Goal: Information Seeking & Learning: Learn about a topic

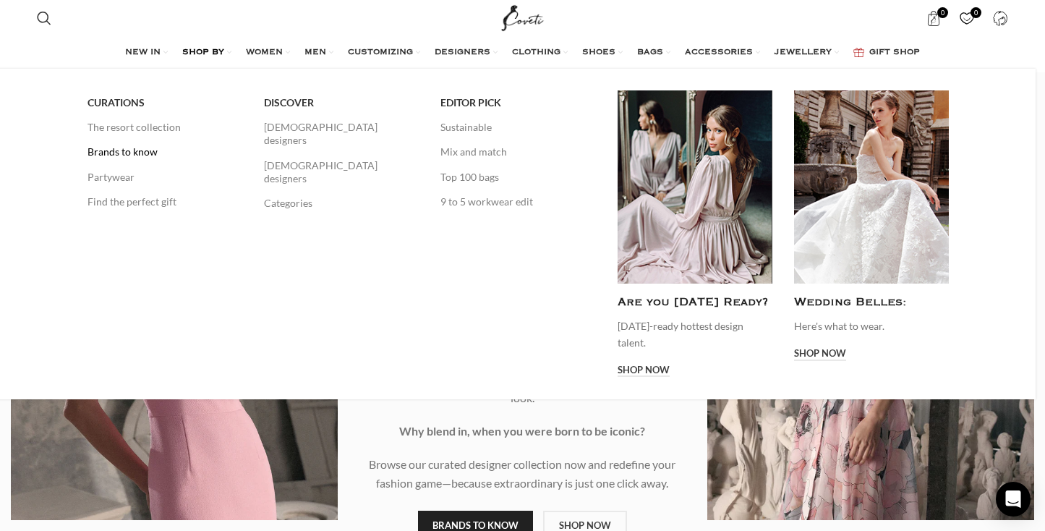
click at [133, 152] on link "Brands to know" at bounding box center [164, 152] width 155 height 25
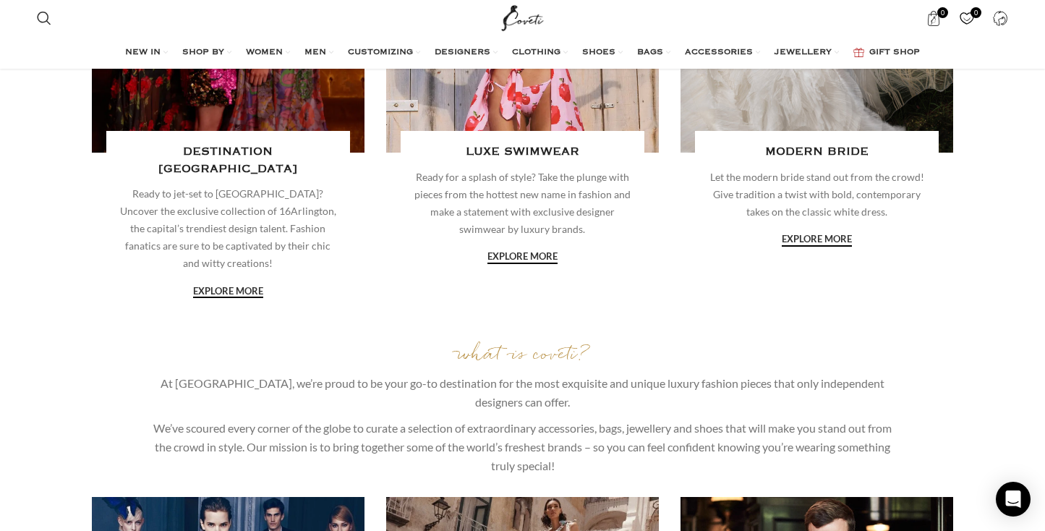
scroll to position [1895, 0]
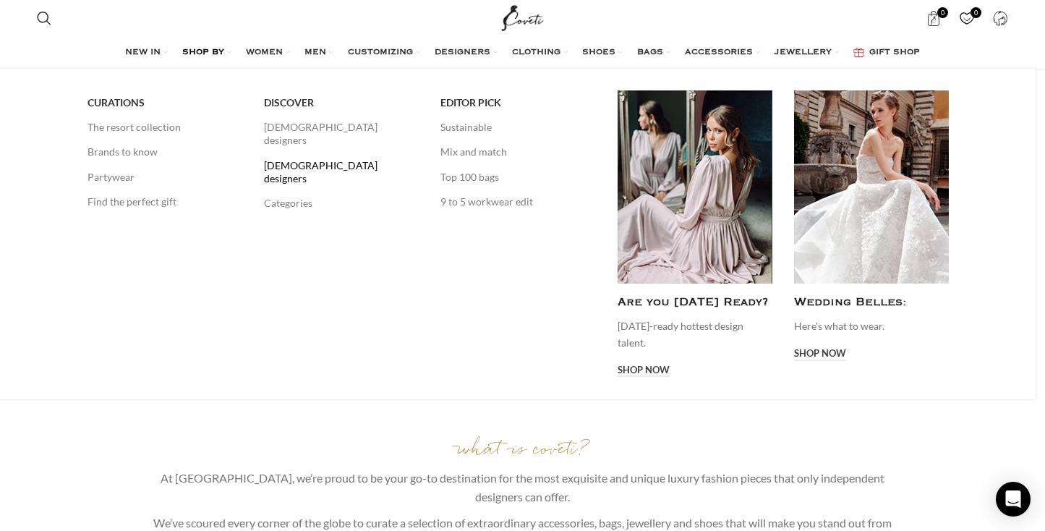
click at [305, 153] on link "[DEMOGRAPHIC_DATA] designers" at bounding box center [341, 172] width 155 height 38
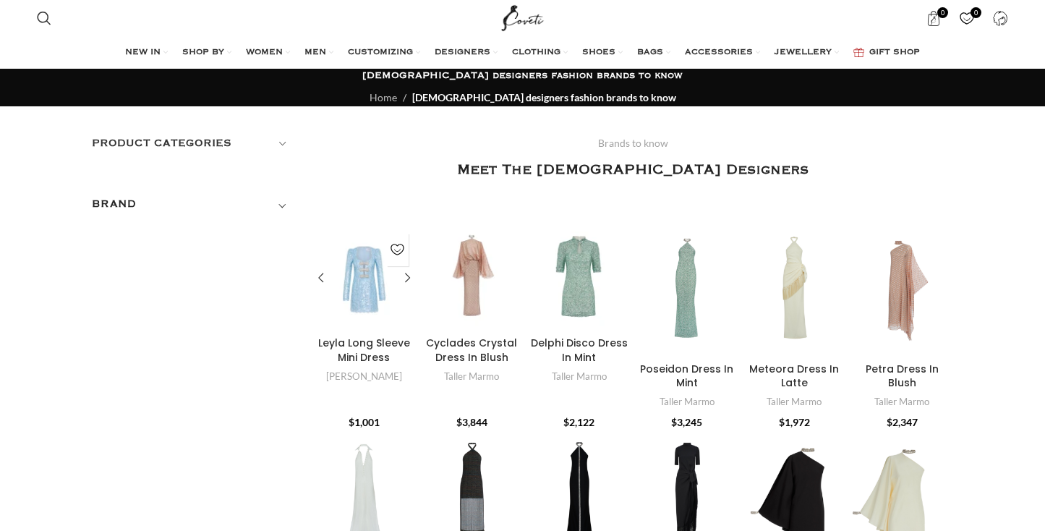
click at [366, 254] on div "Leyla Long Sleeve Mini Dress" at bounding box center [372, 277] width 17 height 103
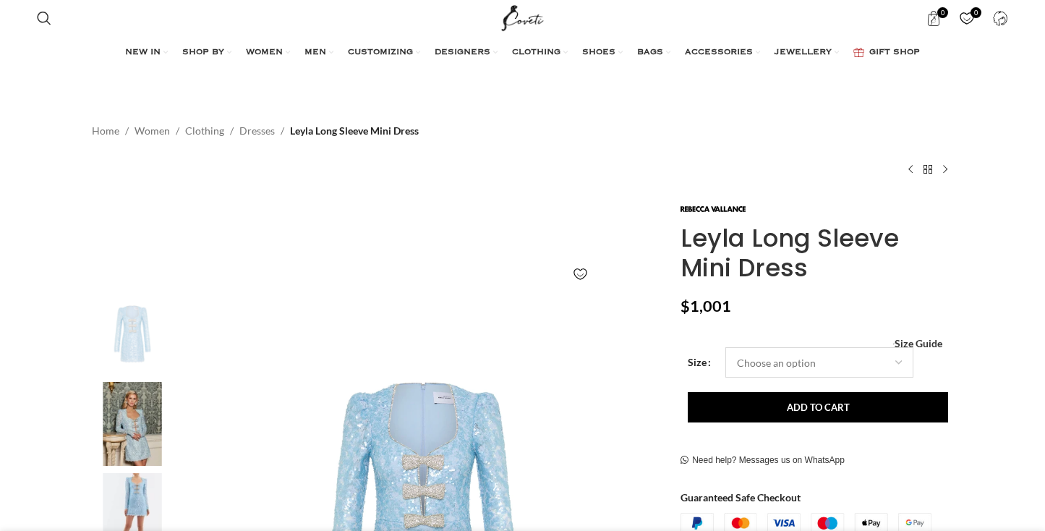
click at [784, 361] on select "Choose an option 4 UK 6 UK 8 UK 10 UK 12 UK 14 UK 16 UK" at bounding box center [819, 362] width 188 height 30
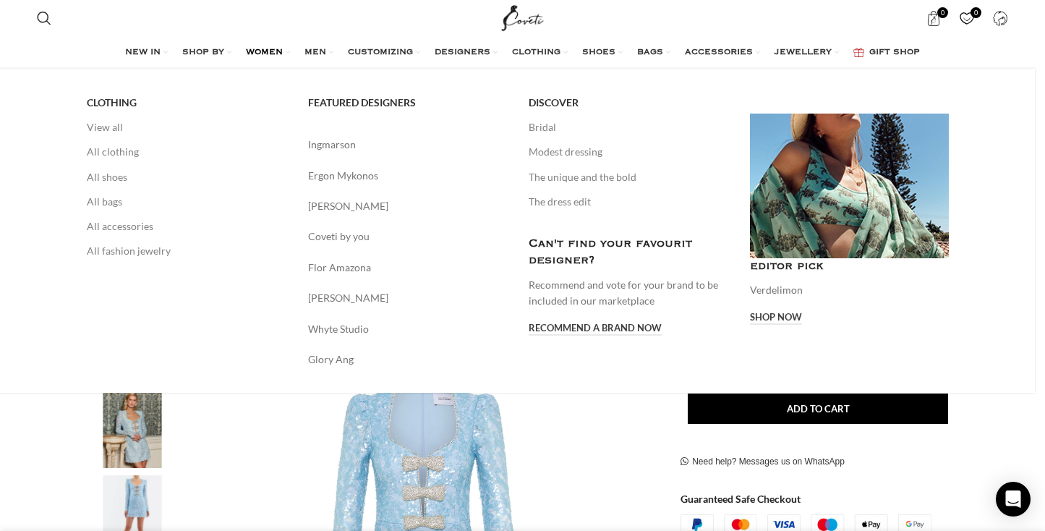
scroll to position [0, 152]
click at [356, 213] on link "[PERSON_NAME]" at bounding box center [408, 206] width 200 height 16
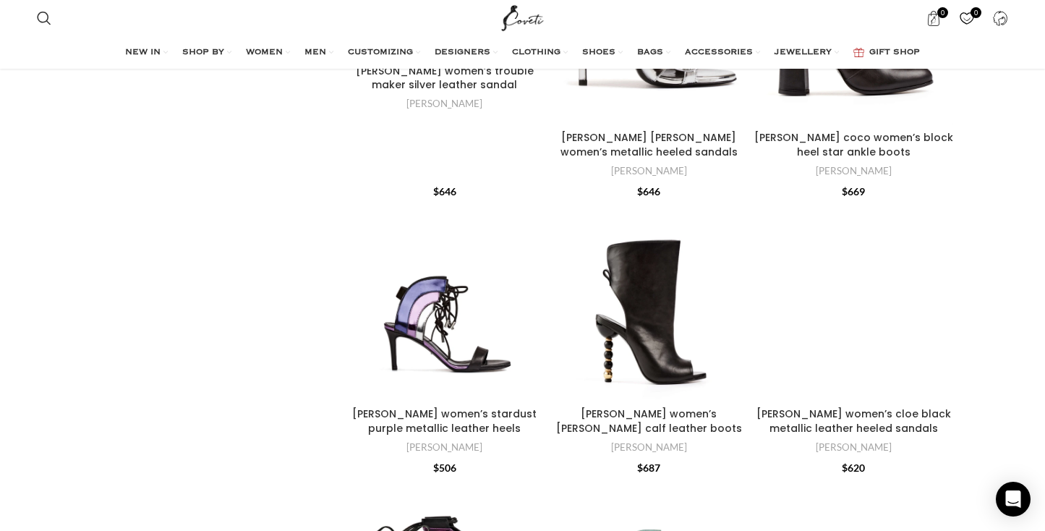
scroll to position [1619, 0]
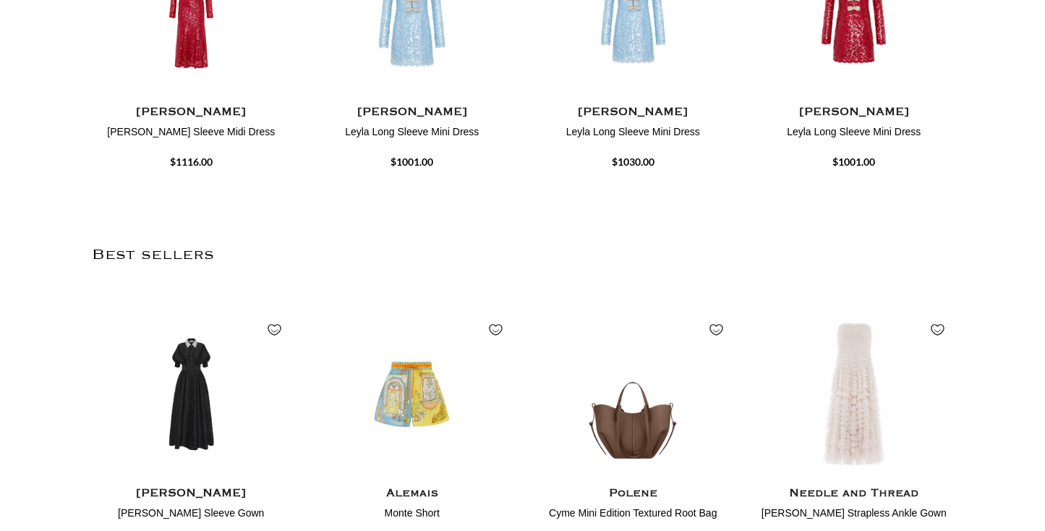
scroll to position [1894, 0]
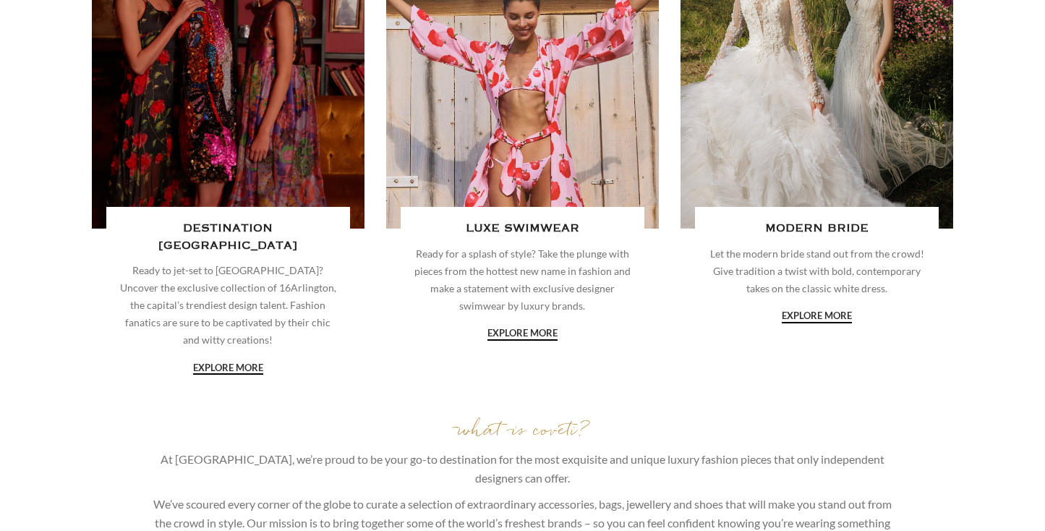
scroll to position [1894, 0]
